Goal: Check status: Check status

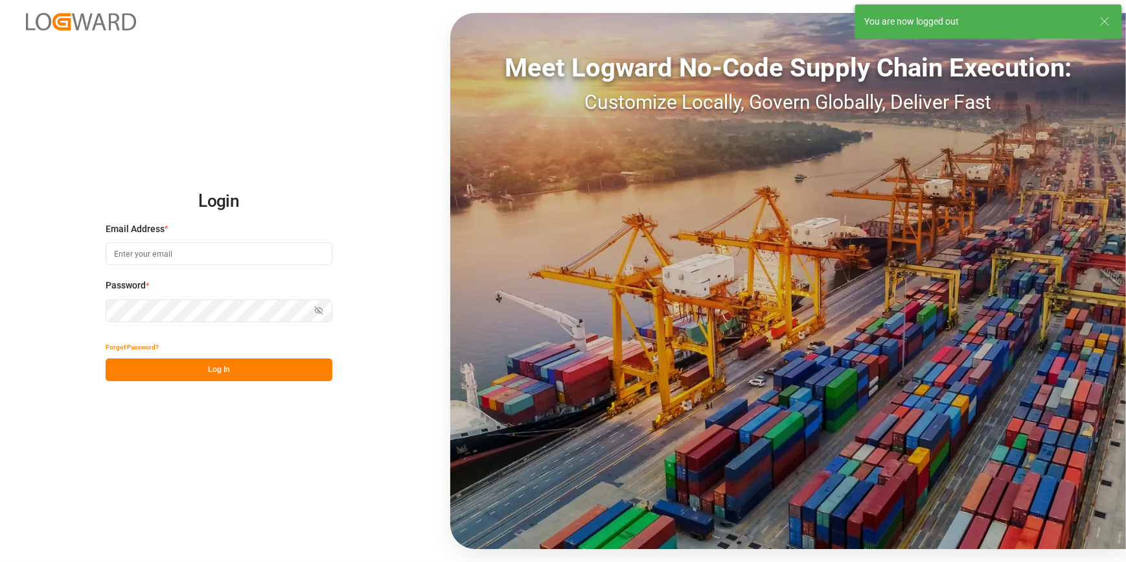
type input "[PERSON_NAME][EMAIL_ADDRESS][PERSON_NAME][DOMAIN_NAME]"
click at [183, 383] on div "Login Email Address * [PERSON_NAME][EMAIL_ADDRESS][PERSON_NAME][DOMAIN_NAME] Pa…" at bounding box center [563, 281] width 1126 height 562
click at [189, 377] on button "Log In" at bounding box center [219, 369] width 227 height 23
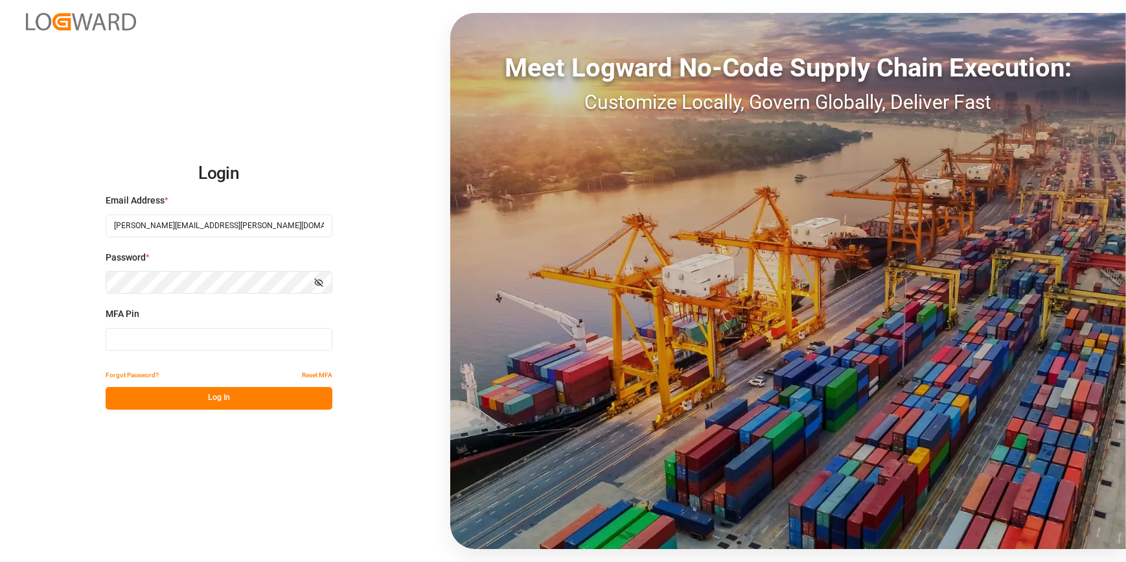
click at [137, 341] on input at bounding box center [219, 339] width 227 height 23
type input "519196"
click at [217, 399] on button "Log In" at bounding box center [219, 398] width 227 height 23
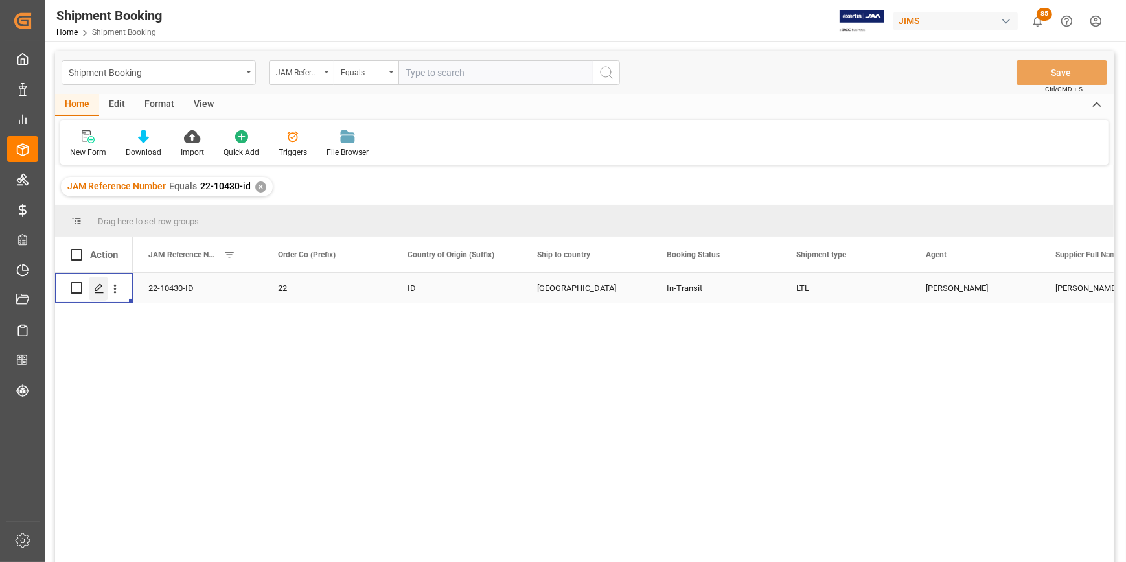
click at [100, 291] on icon "Press SPACE to select this row." at bounding box center [99, 288] width 10 height 10
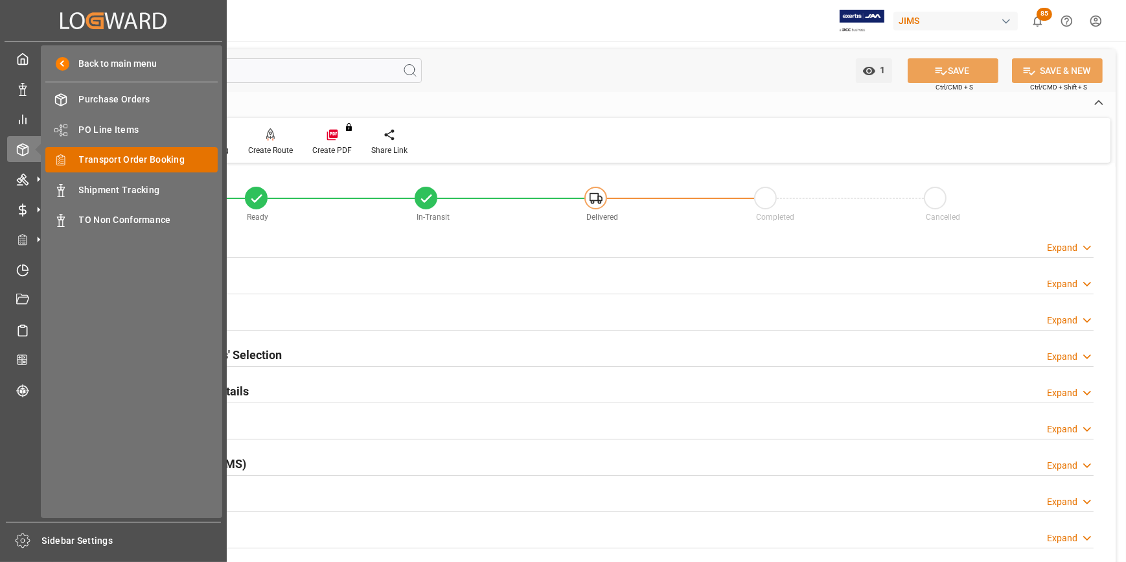
click at [95, 157] on span "Transport Order Booking" at bounding box center [148, 160] width 139 height 14
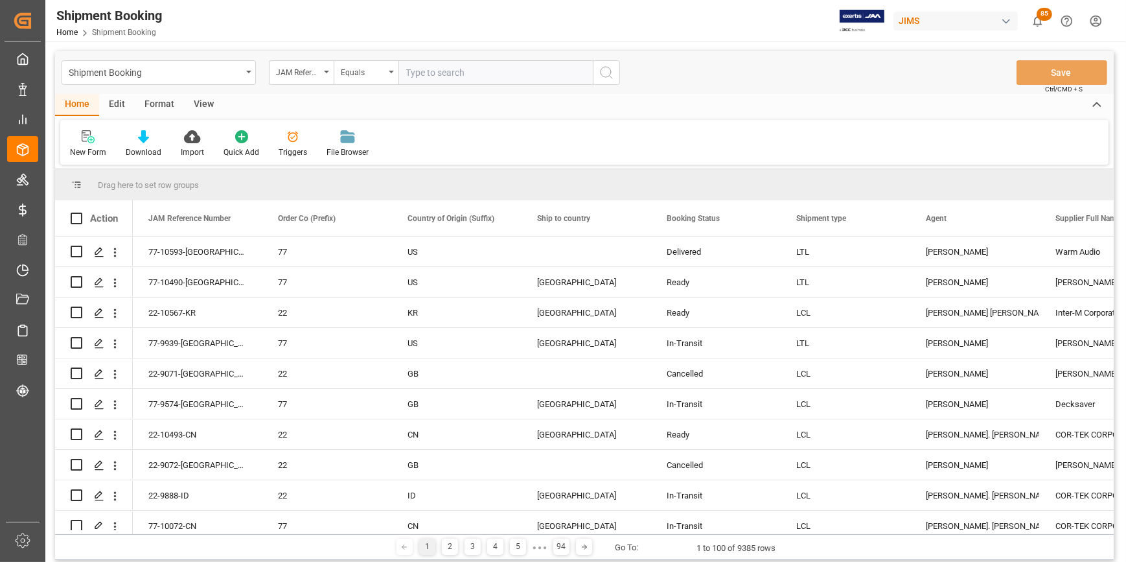
click at [472, 69] on input "text" at bounding box center [495, 72] width 194 height 25
drag, startPoint x: 479, startPoint y: 80, endPoint x: 380, endPoint y: 62, distance: 101.3
click at [380, 62] on div "JAM Reference Number Equals 1067988438" at bounding box center [444, 72] width 351 height 25
type input "22-9883-ID"
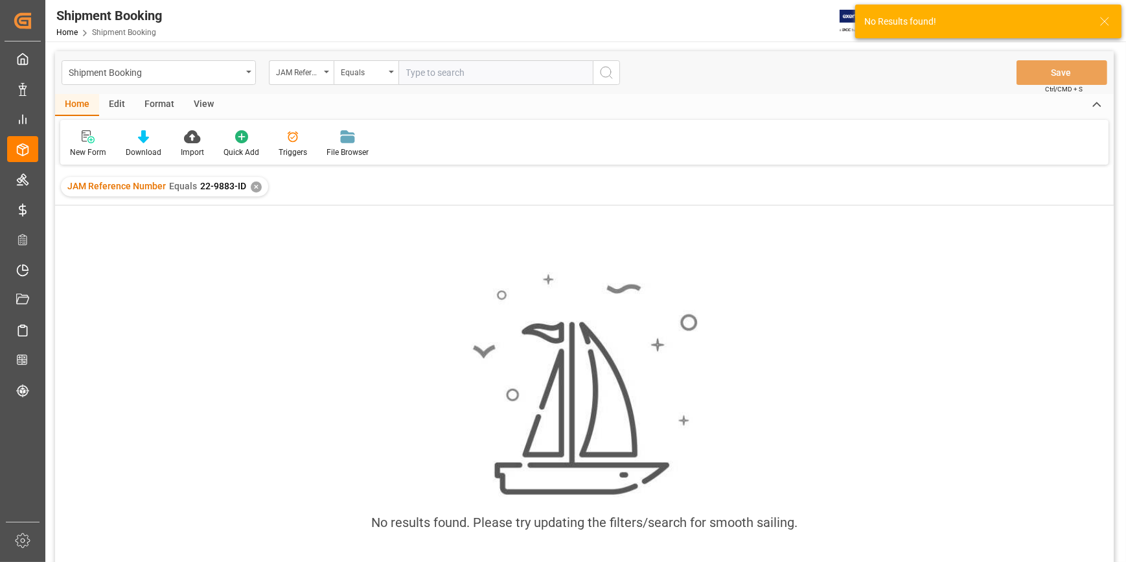
click at [253, 190] on div "✕" at bounding box center [256, 186] width 11 height 11
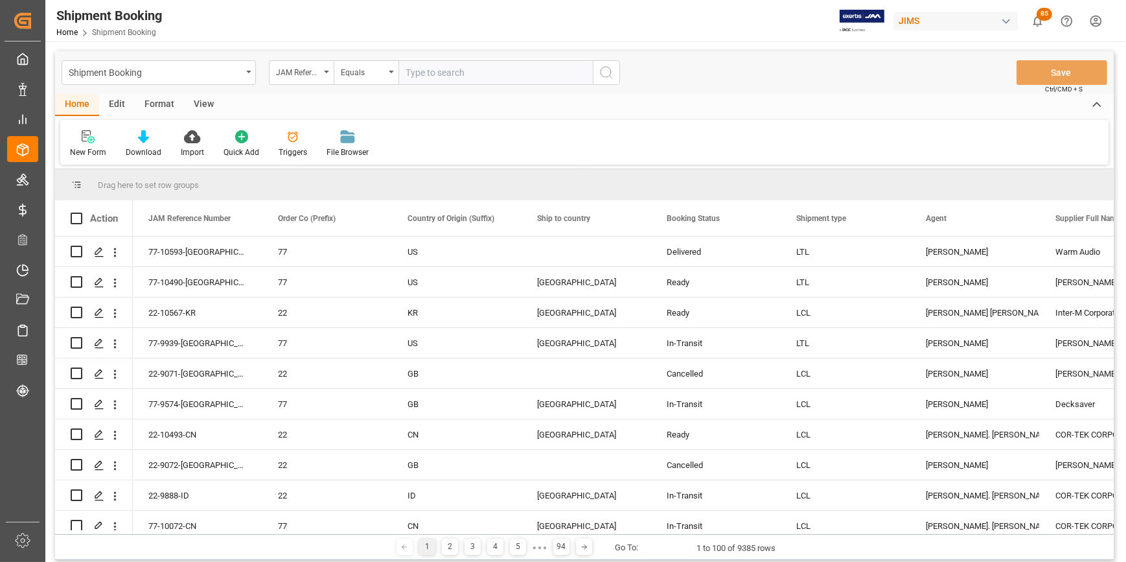
click at [422, 72] on input "text" at bounding box center [495, 72] width 194 height 25
type input "22-9883-DE"
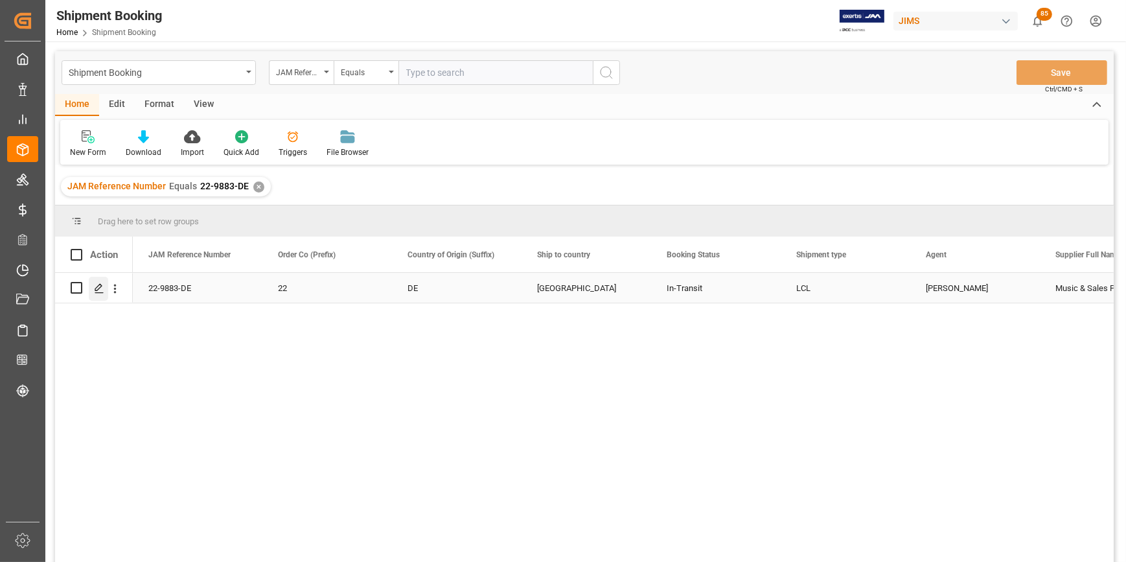
click at [101, 283] on icon "Press SPACE to select this row." at bounding box center [99, 288] width 10 height 10
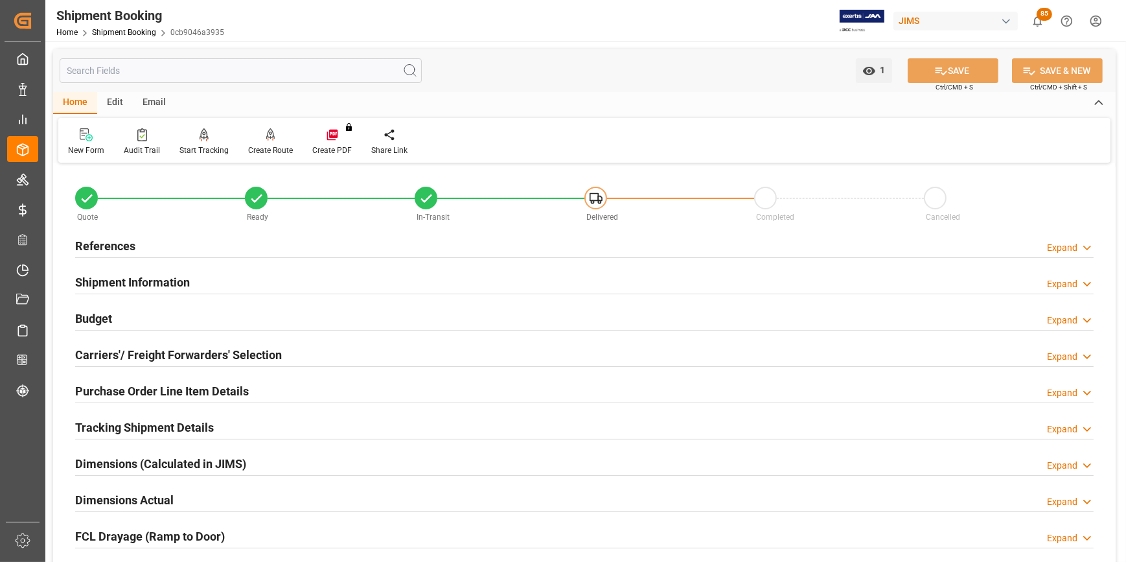
click at [120, 281] on h2 "Shipment Information" at bounding box center [132, 281] width 115 height 17
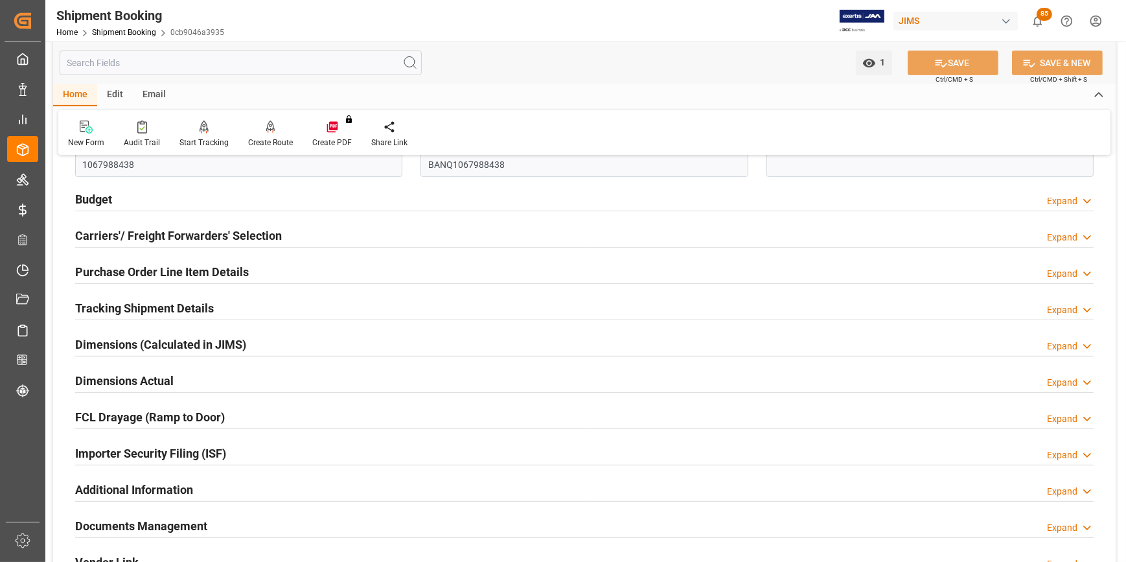
scroll to position [648, 0]
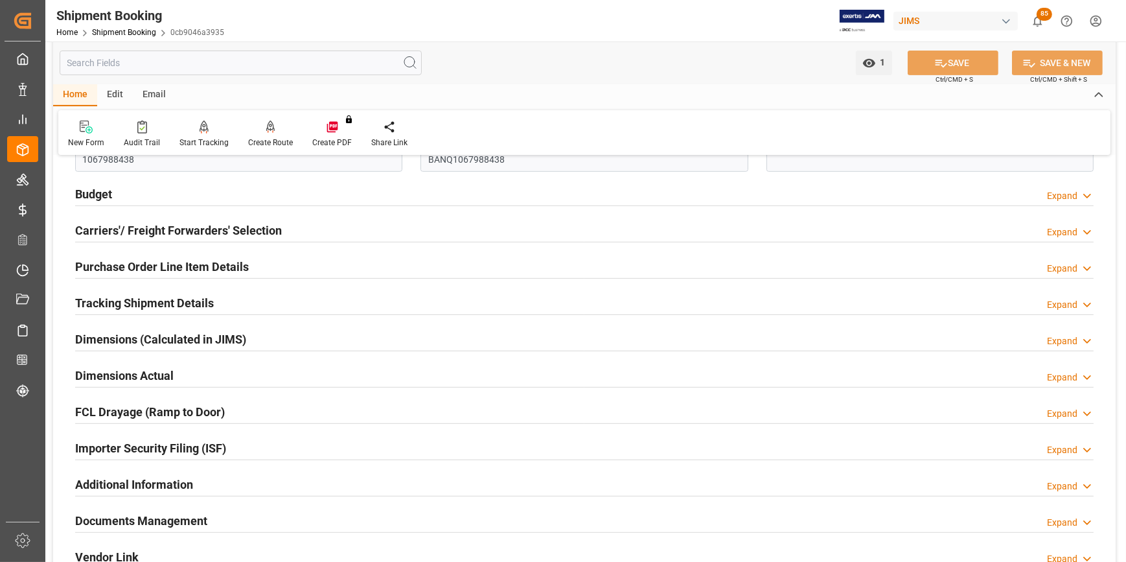
click at [168, 447] on h2 "Importer Security Filing (ISF)" at bounding box center [150, 447] width 151 height 17
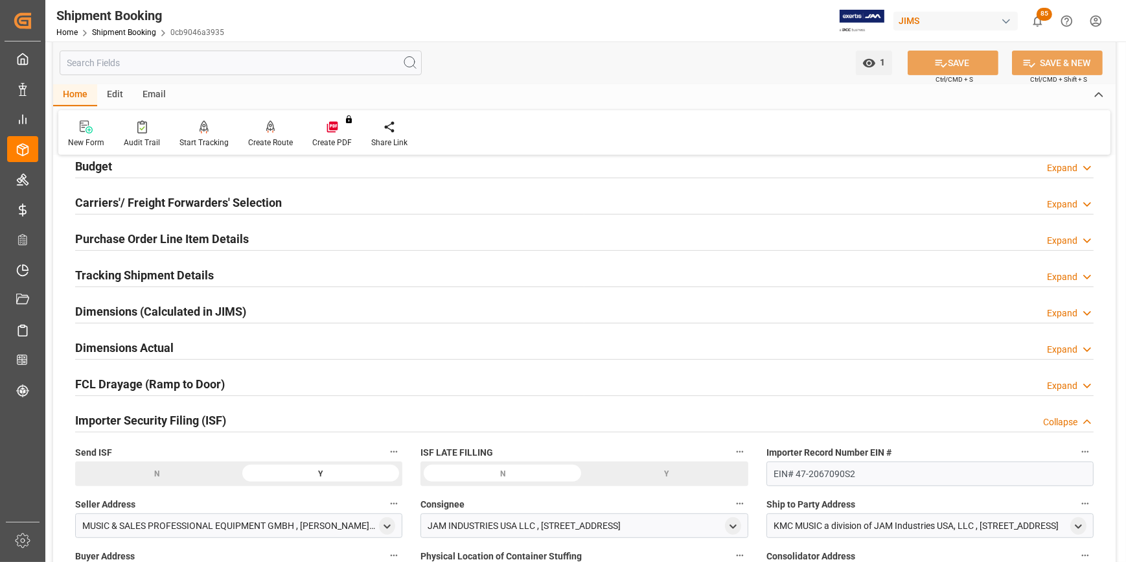
scroll to position [617, 0]
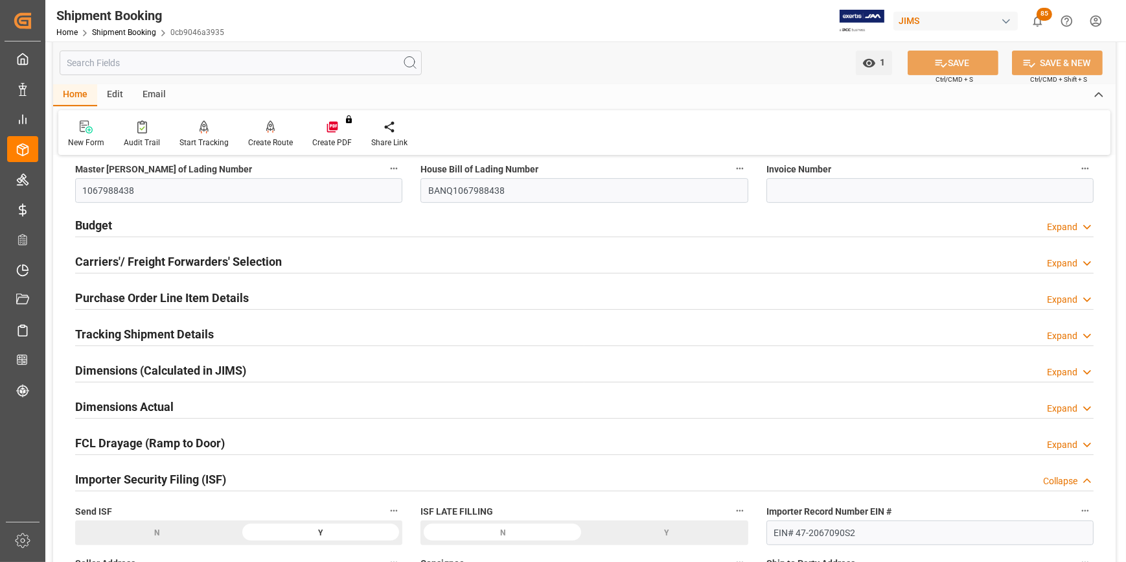
click at [101, 223] on h2 "Budget" at bounding box center [93, 224] width 37 height 17
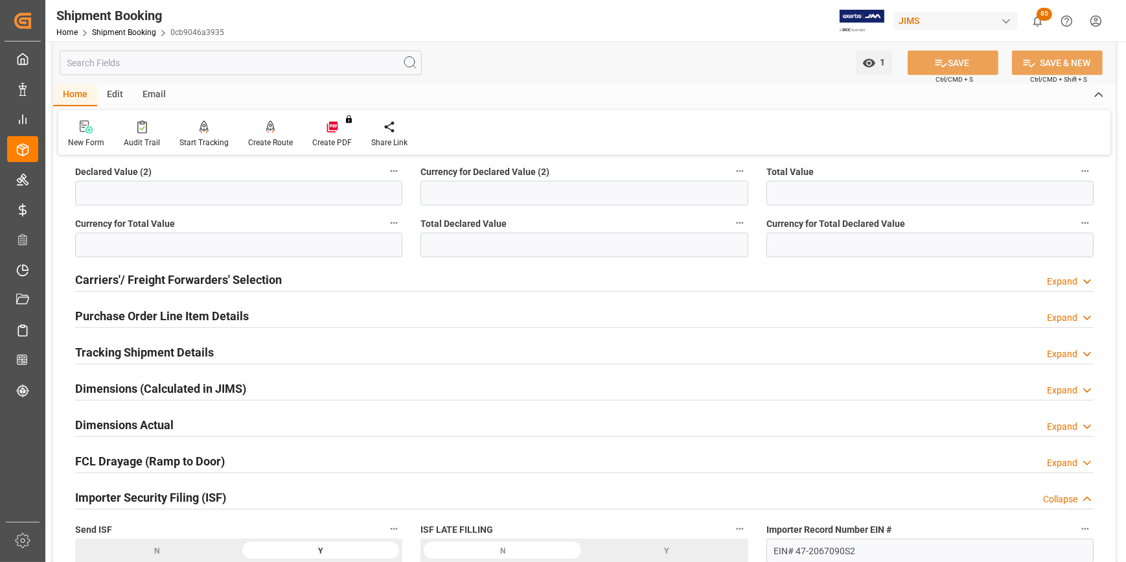
scroll to position [970, 0]
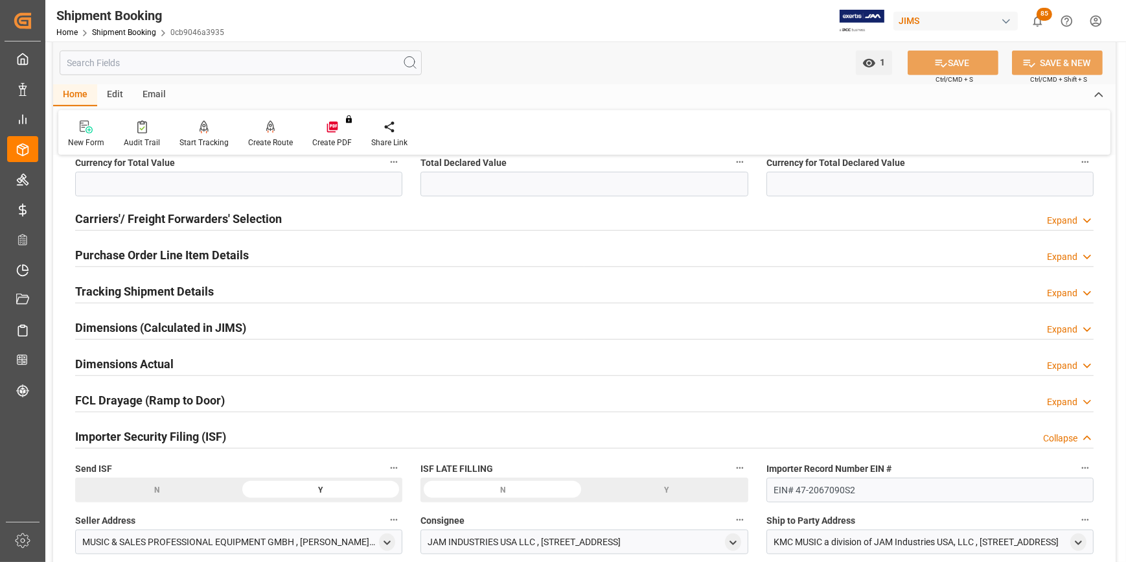
click at [214, 253] on h2 "Purchase Order Line Item Details" at bounding box center [162, 254] width 174 height 17
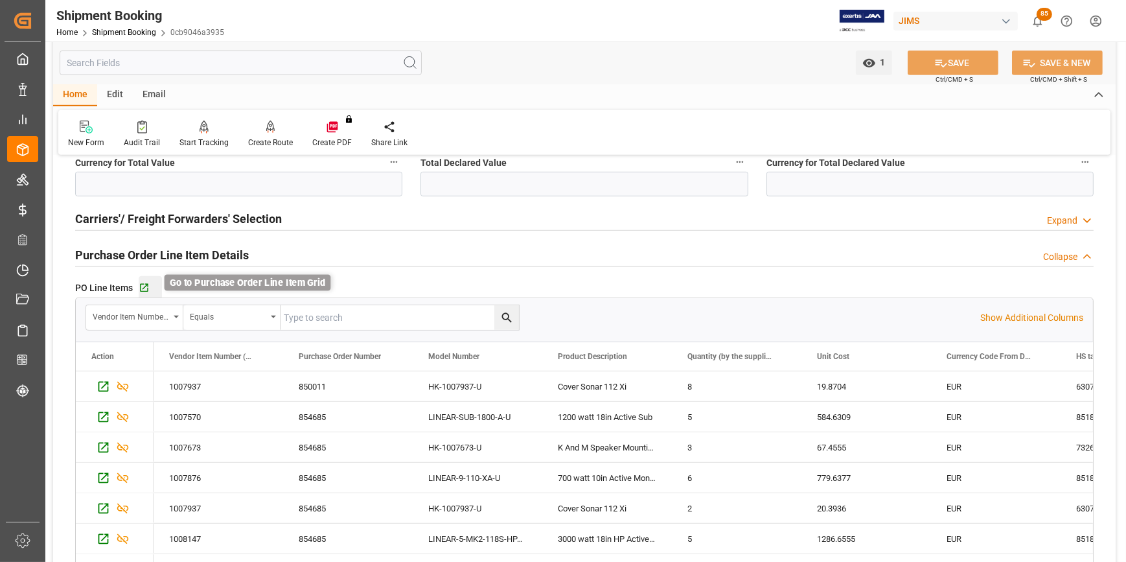
click at [146, 284] on icon "button" at bounding box center [144, 288] width 8 height 8
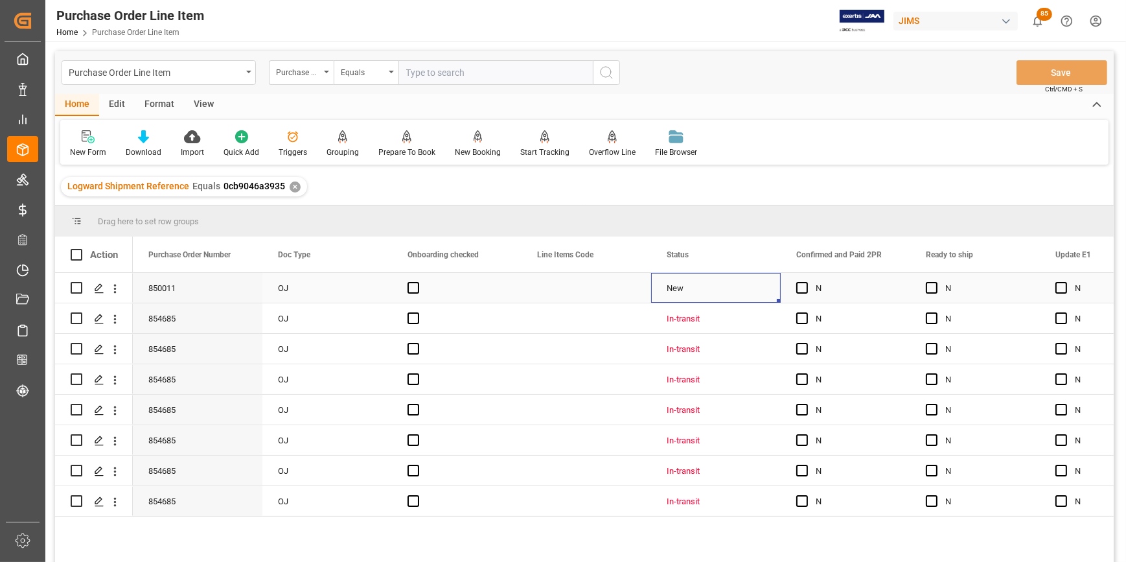
click at [743, 285] on div "New" at bounding box center [715, 288] width 98 height 30
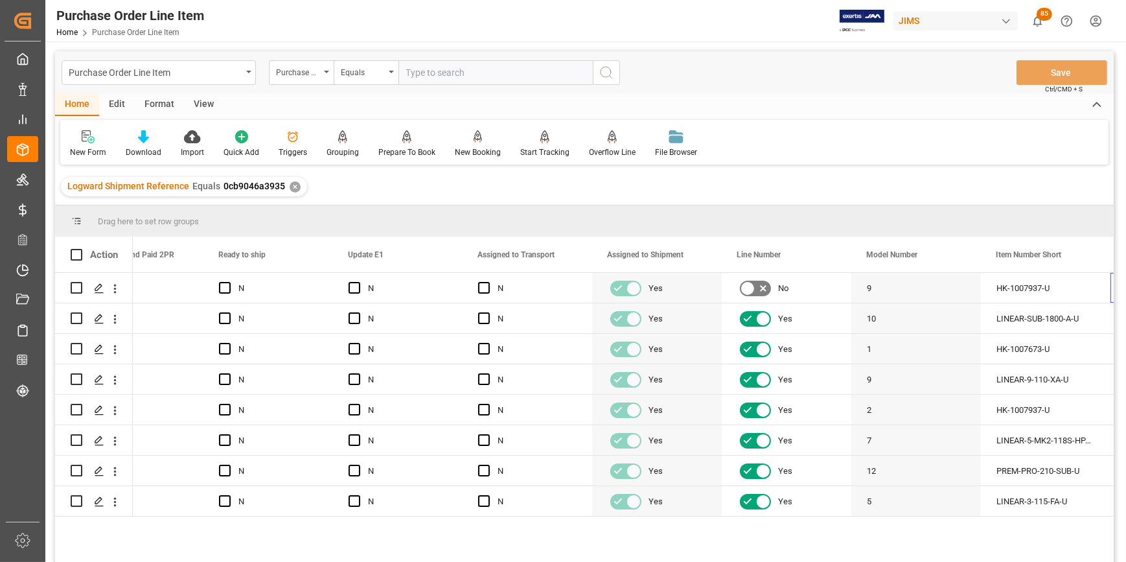
scroll to position [0, 707]
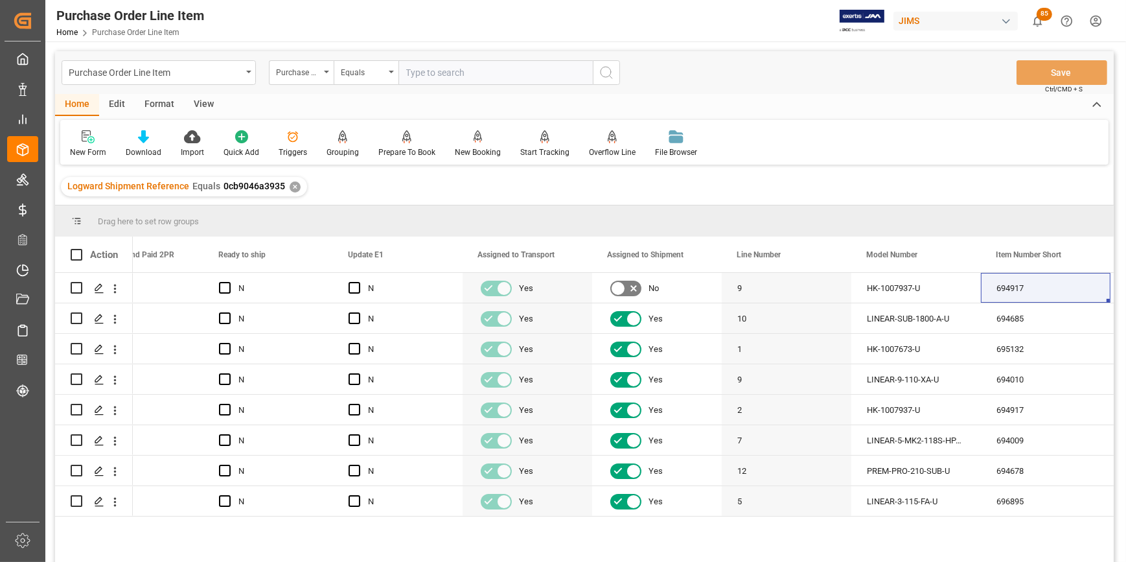
click at [203, 109] on div "View" at bounding box center [204, 105] width 40 height 22
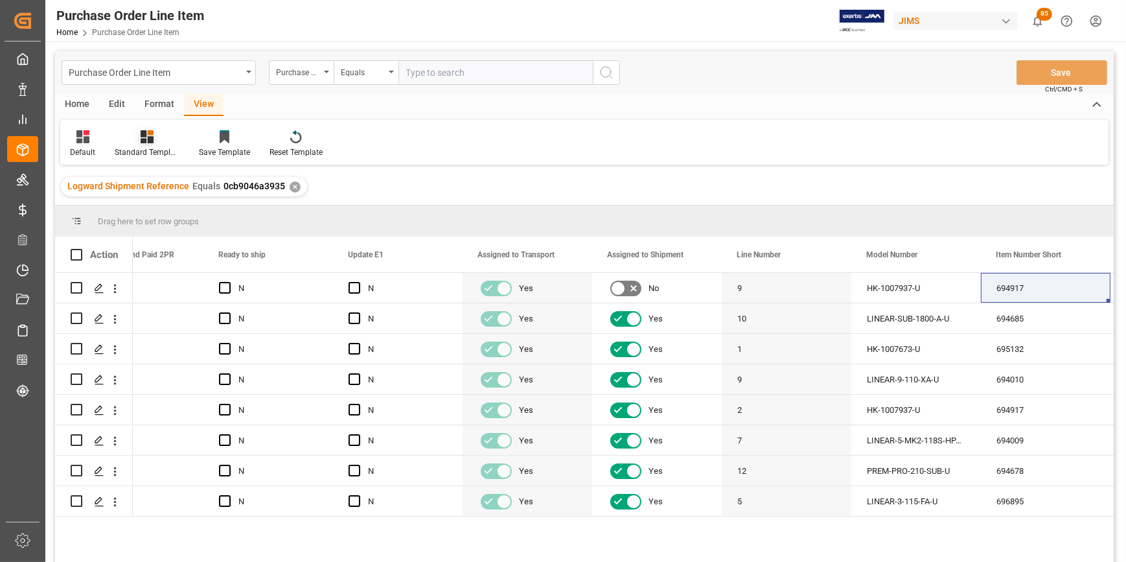
click at [142, 148] on div "Standard Templates" at bounding box center [147, 152] width 65 height 12
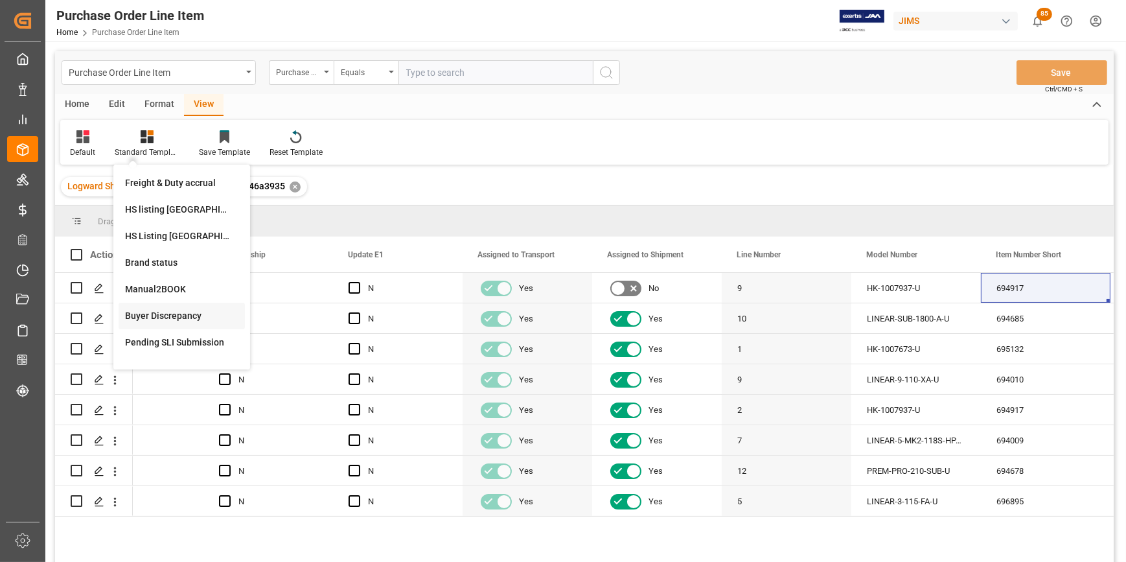
click at [187, 317] on div "Buyer Discrepancy" at bounding box center [181, 316] width 113 height 14
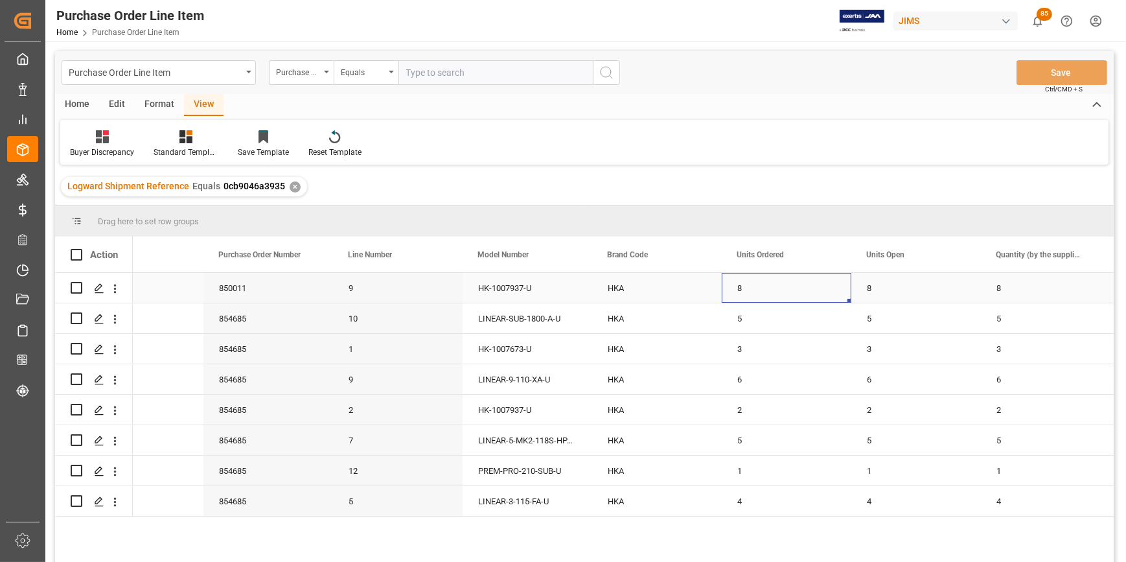
click at [832, 288] on div "8" at bounding box center [786, 288] width 130 height 30
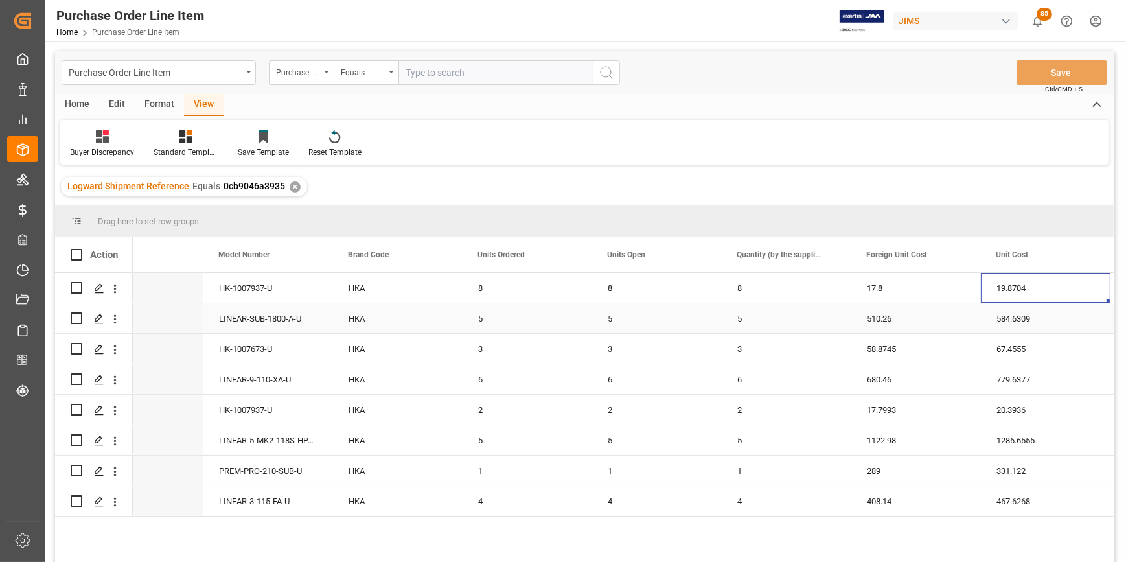
scroll to position [0, 1095]
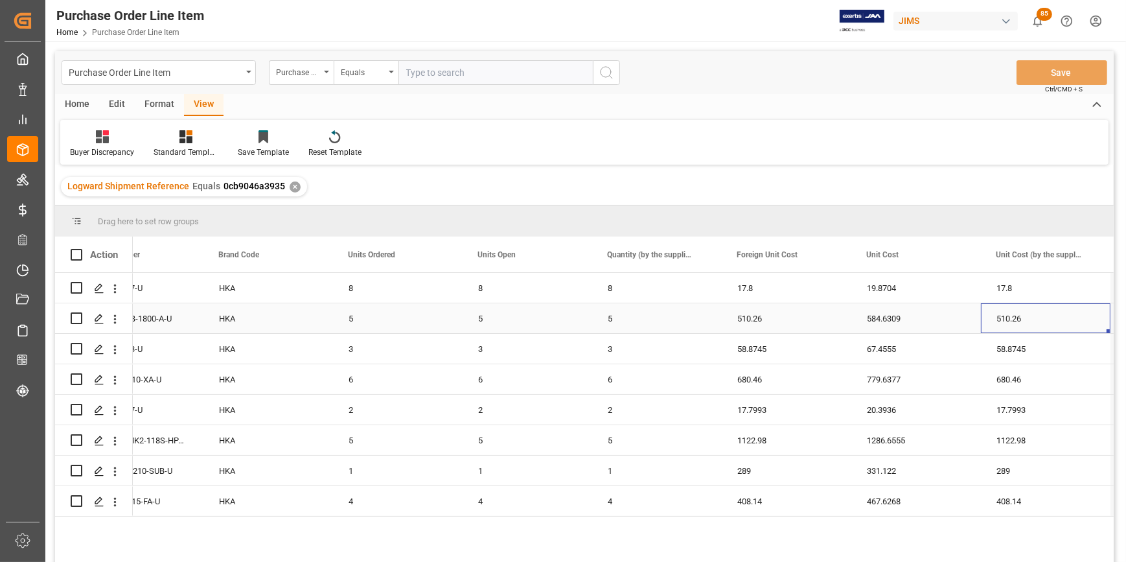
click at [1041, 318] on div "510.26" at bounding box center [1046, 318] width 130 height 30
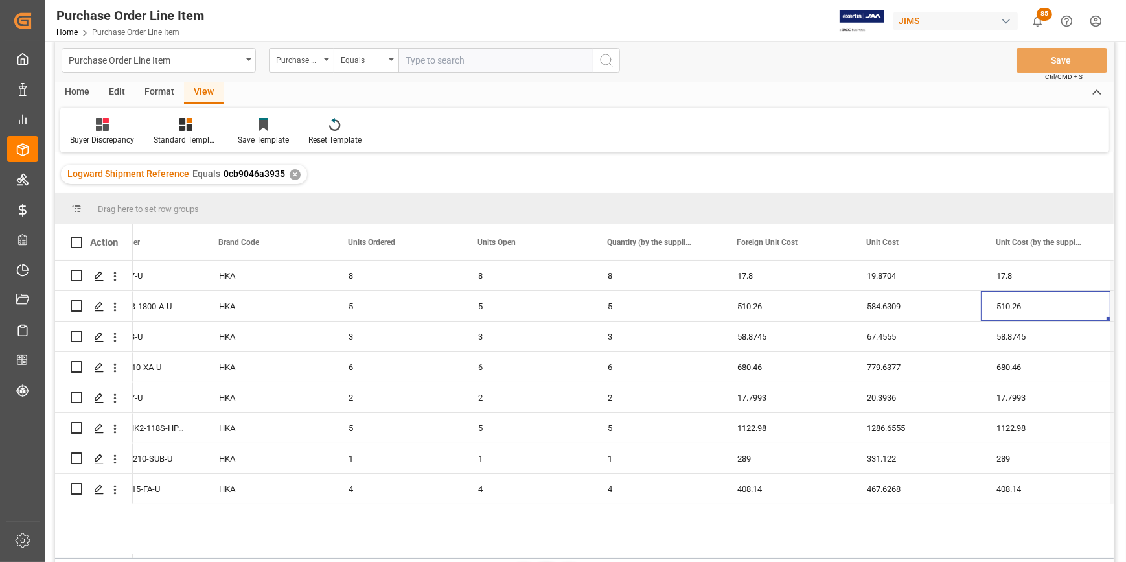
scroll to position [0, 0]
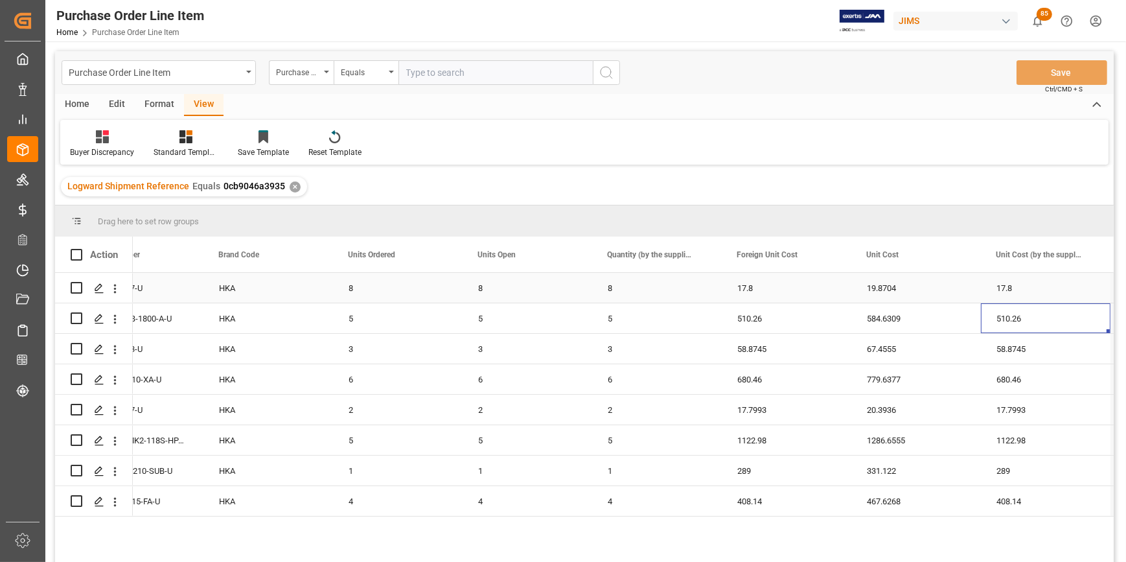
click at [651, 301] on div "8" at bounding box center [657, 288] width 130 height 30
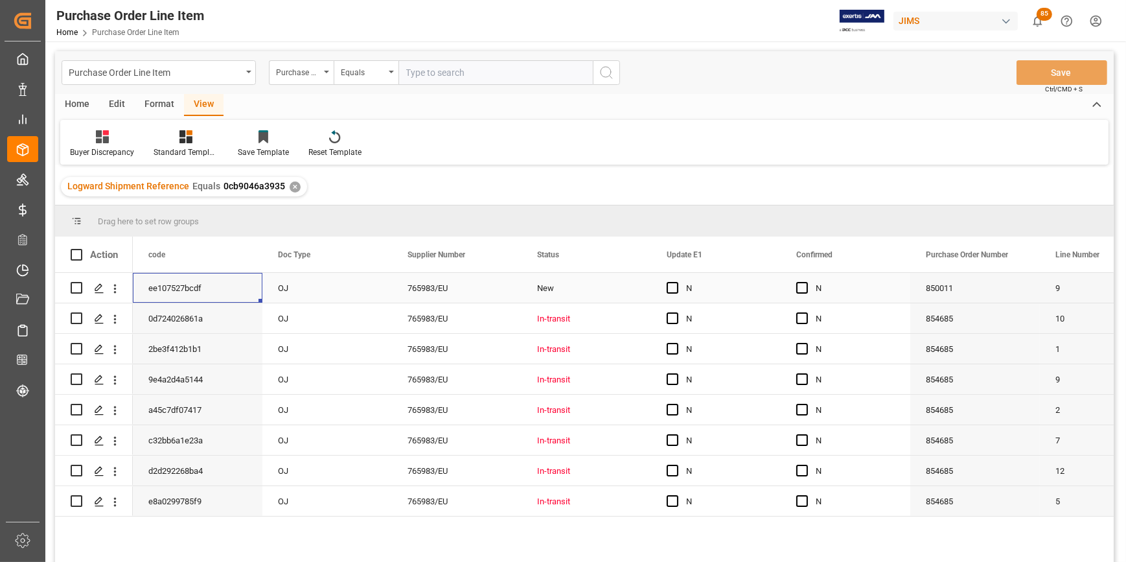
click at [670, 297] on div "Press SPACE to select this row." at bounding box center [675, 288] width 19 height 30
click at [674, 288] on span "Press SPACE to select this row." at bounding box center [672, 288] width 12 height 12
click at [676, 282] on input "Press SPACE to select this row." at bounding box center [676, 282] width 0 height 0
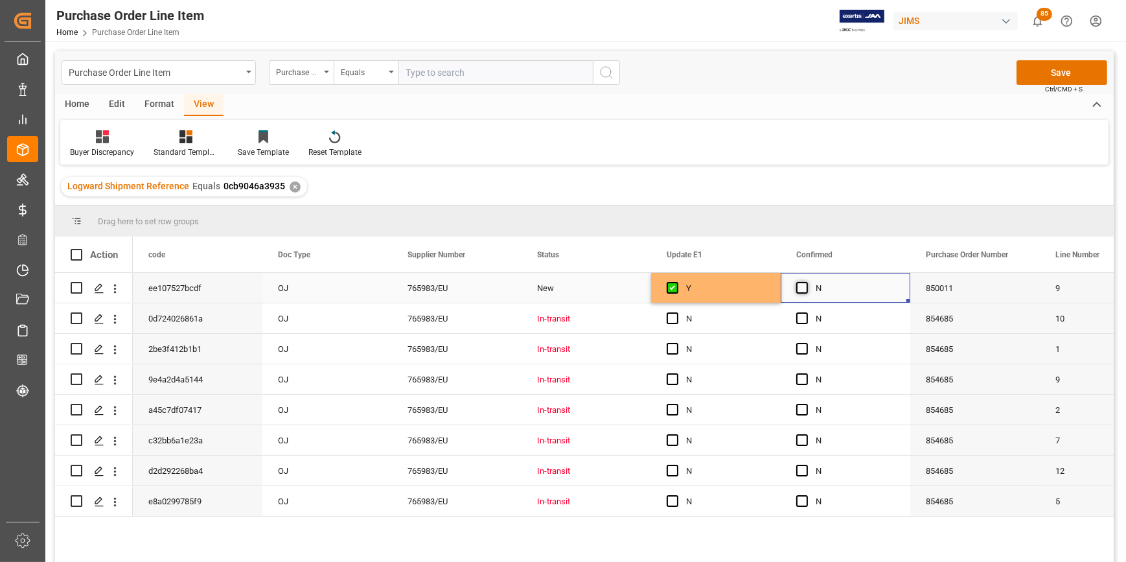
click at [798, 291] on span "Press SPACE to select this row." at bounding box center [802, 288] width 12 height 12
click at [806, 282] on input "Press SPACE to select this row." at bounding box center [806, 282] width 0 height 0
drag, startPoint x: 907, startPoint y: 299, endPoint x: 797, endPoint y: 378, distance: 135.1
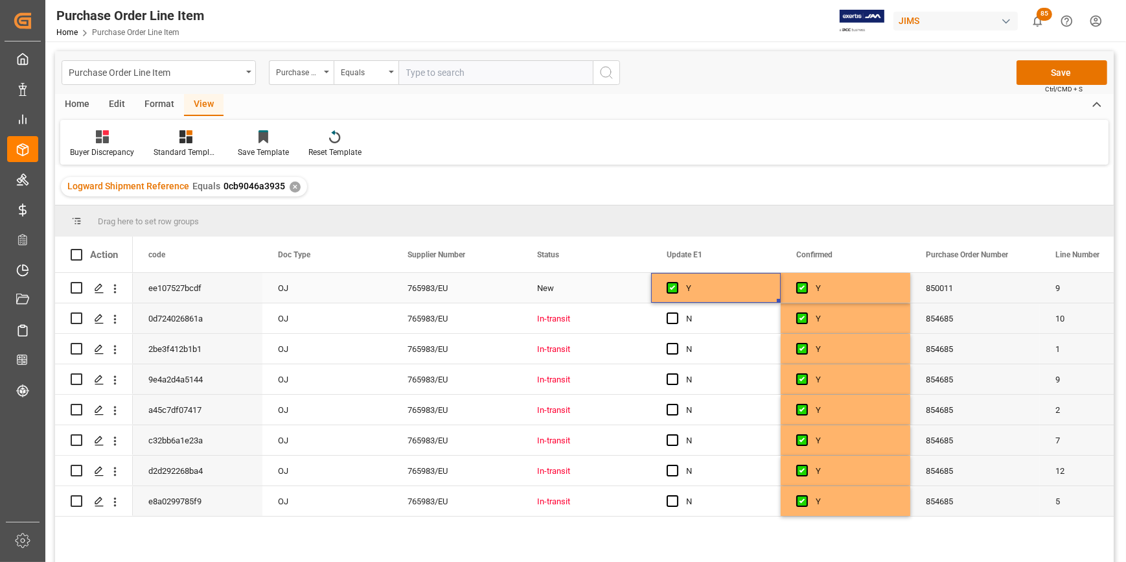
click at [725, 280] on div "Y" at bounding box center [725, 288] width 79 height 30
drag, startPoint x: 779, startPoint y: 299, endPoint x: 756, endPoint y: 463, distance: 166.1
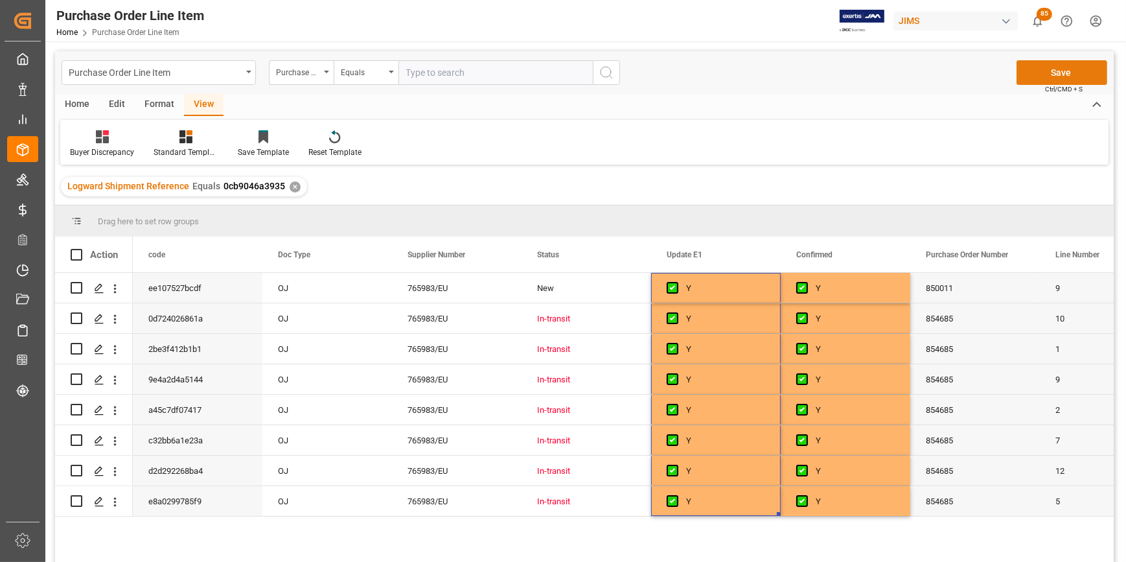
click at [1062, 81] on button "Save" at bounding box center [1061, 72] width 91 height 25
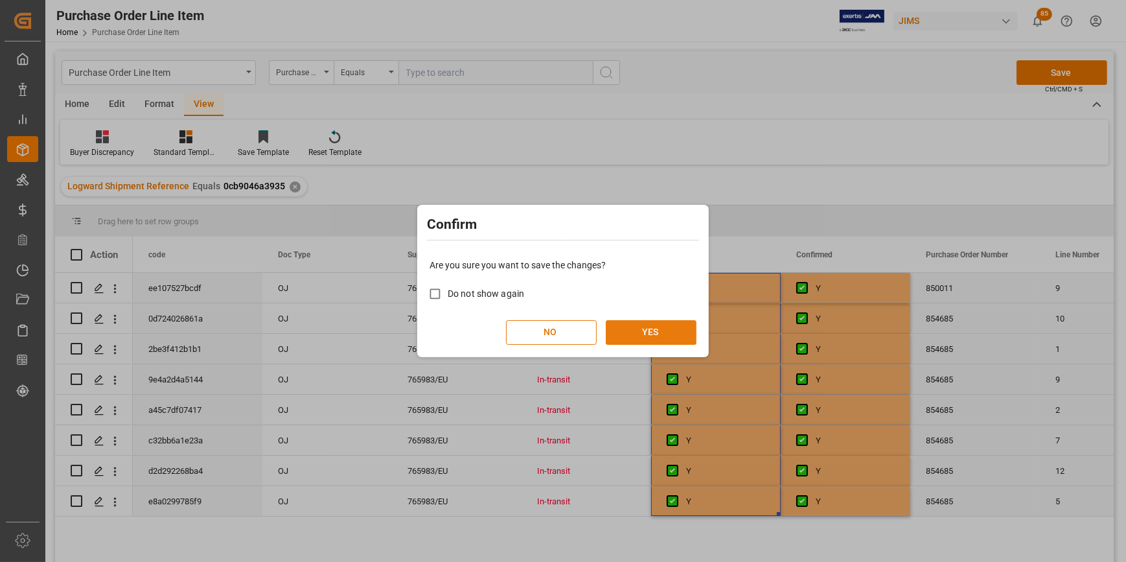
click at [646, 337] on button "YES" at bounding box center [651, 332] width 91 height 25
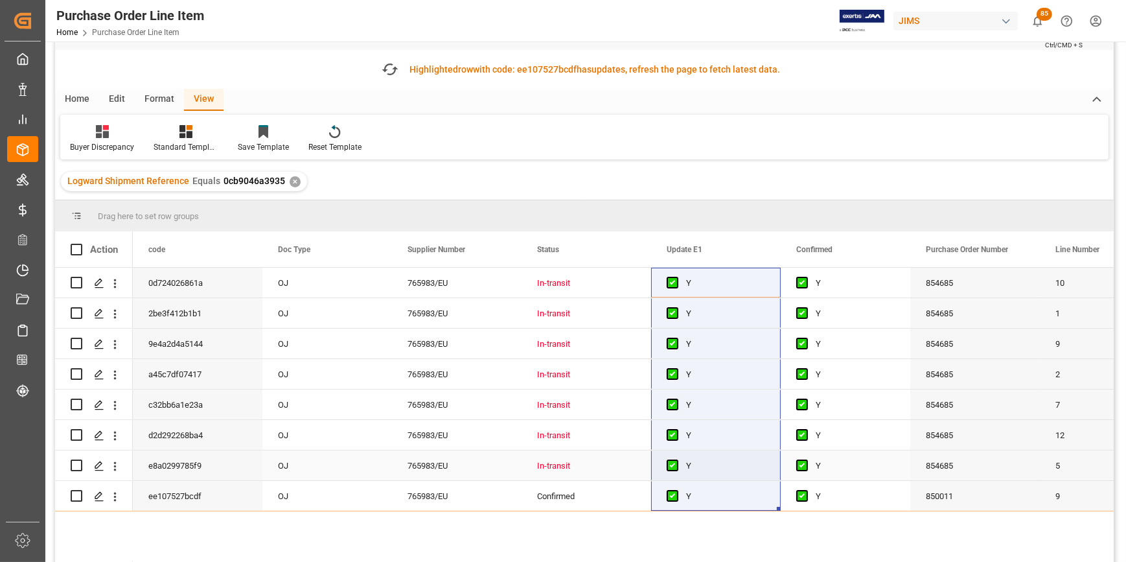
scroll to position [58, 0]
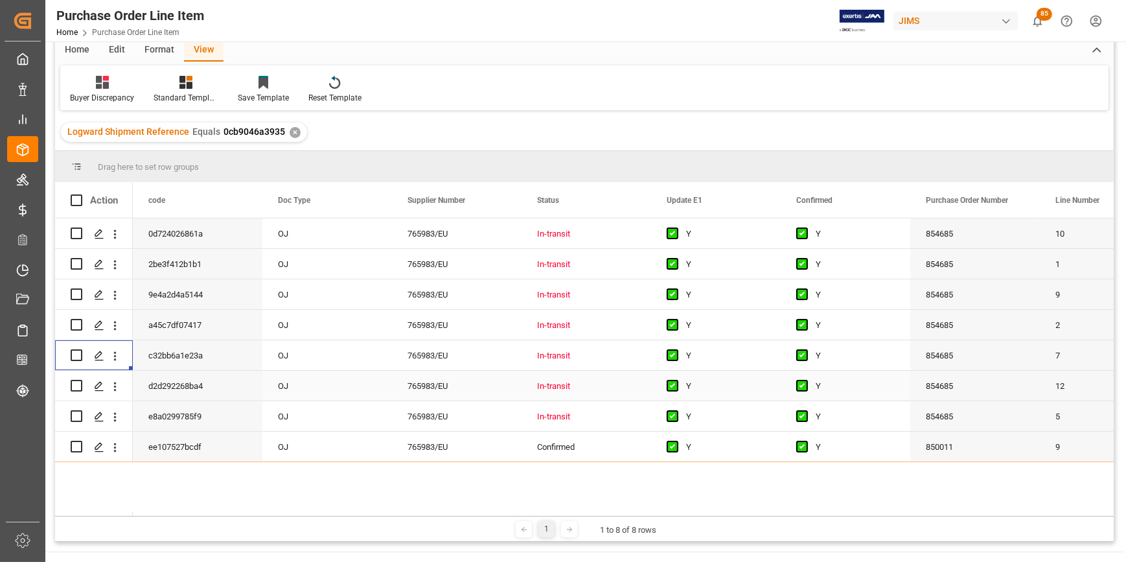
scroll to position [0, 0]
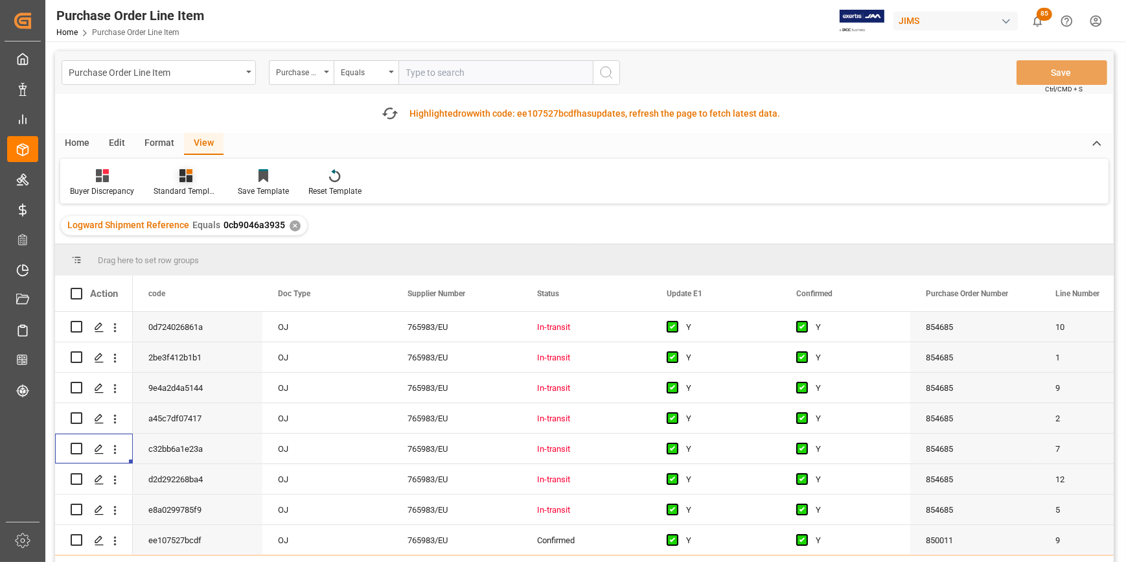
click at [184, 188] on div "Standard Templates" at bounding box center [185, 191] width 65 height 12
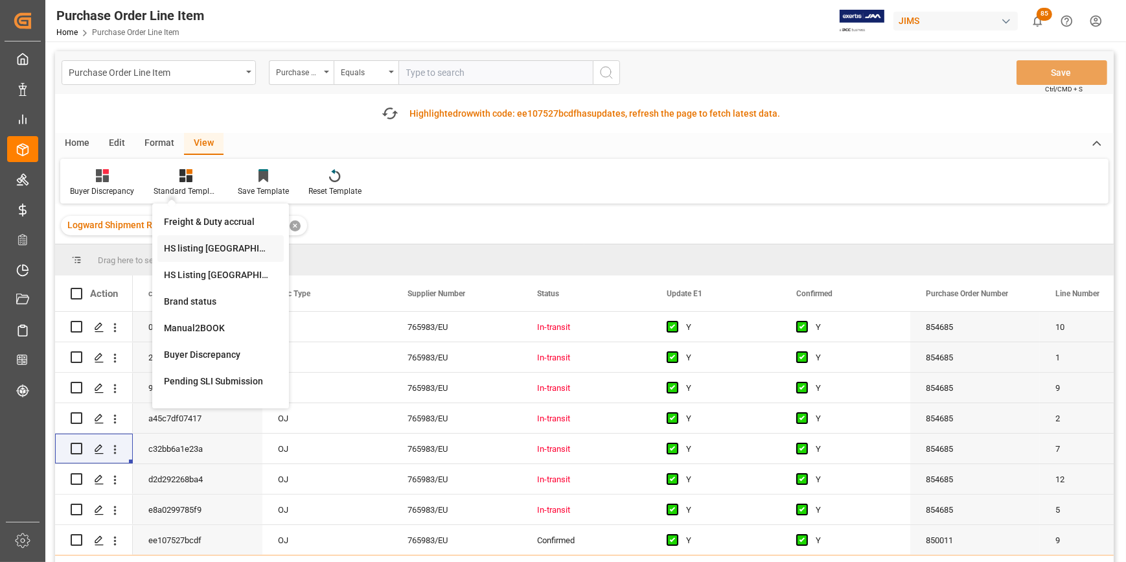
click at [183, 255] on div "HS listing [GEOGRAPHIC_DATA]" at bounding box center [220, 249] width 113 height 14
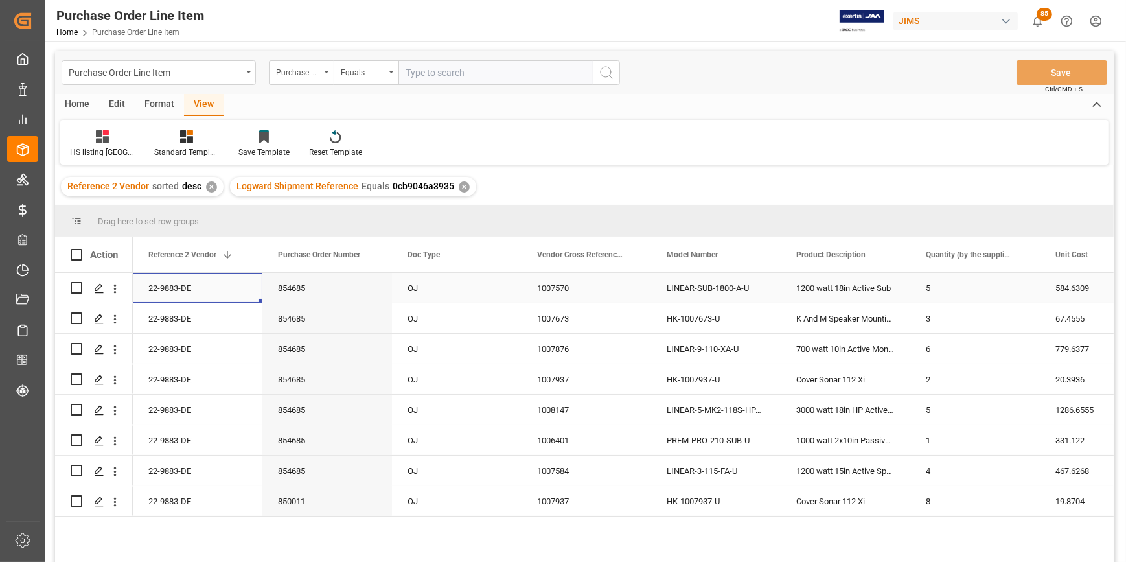
click at [174, 288] on div "22-9883-DE" at bounding box center [198, 288] width 130 height 30
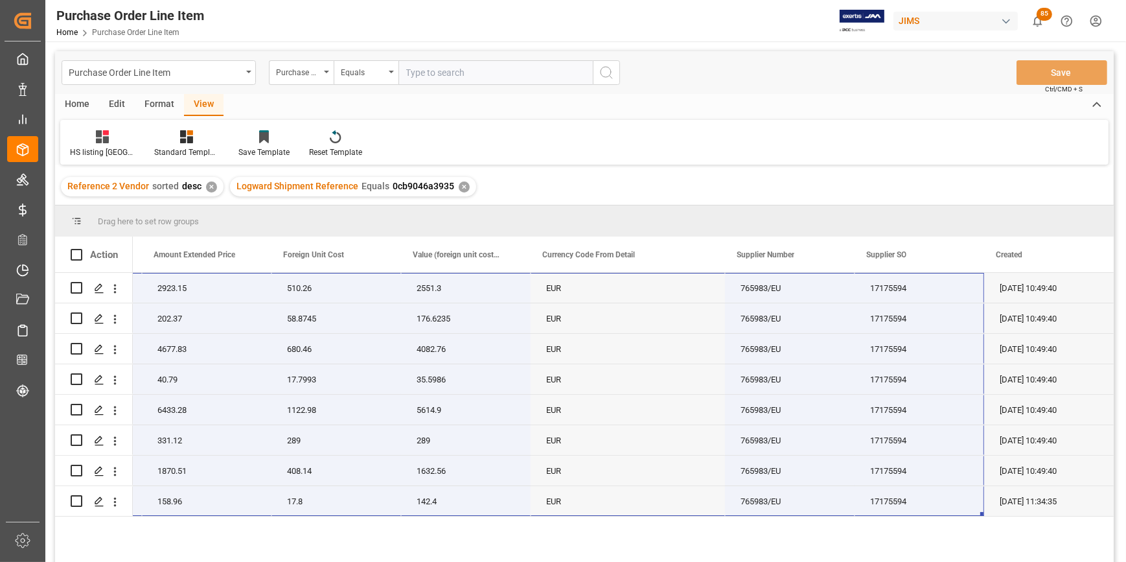
drag, startPoint x: 227, startPoint y: 291, endPoint x: 917, endPoint y: 539, distance: 733.8
click at [917, 539] on div "22-9883-DE 5 584.6309 2923.15 510.26 2551.3 EUR 765983/EU 17175594 [DATE] 10:49…" at bounding box center [623, 421] width 981 height 297
